Goal: Navigation & Orientation: Find specific page/section

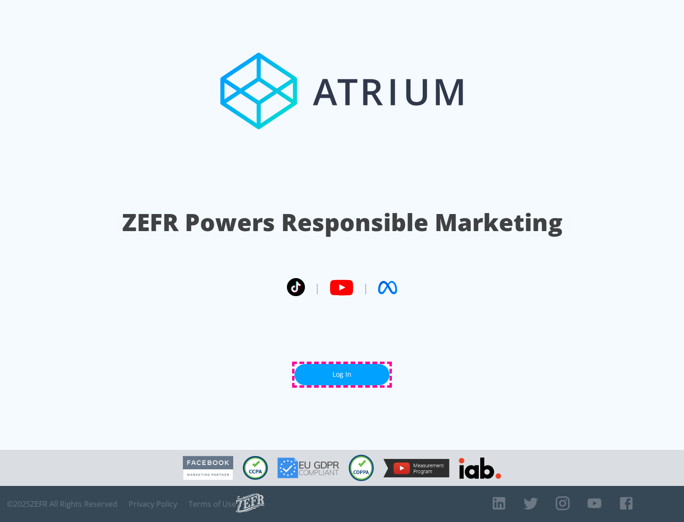
click at [342, 375] on link "Log In" at bounding box center [341, 374] width 95 height 21
